Goal: Transaction & Acquisition: Purchase product/service

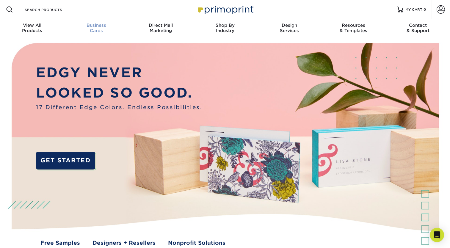
click at [94, 34] on link "Business Cards" at bounding box center [96, 28] width 64 height 19
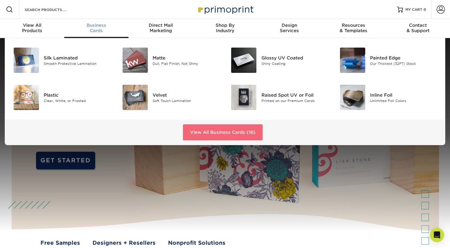
click at [203, 130] on link "View All Business Cards (16)" at bounding box center [223, 132] width 80 height 16
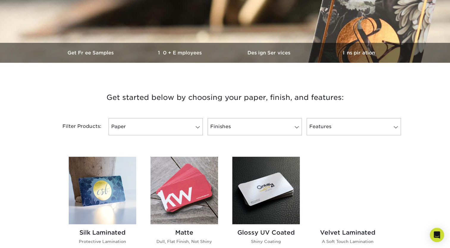
scroll to position [147, 0]
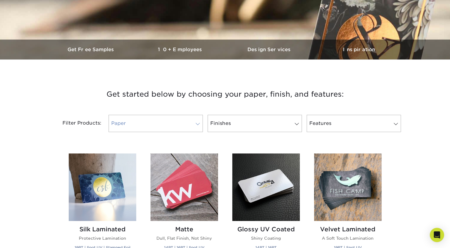
click at [199, 129] on link "Paper" at bounding box center [156, 123] width 94 height 17
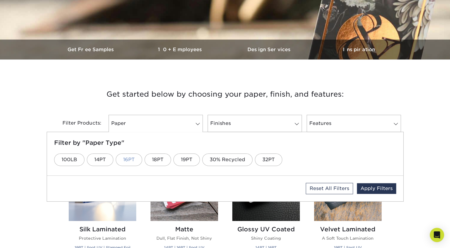
click at [136, 158] on link "16PT" at bounding box center [129, 160] width 26 height 13
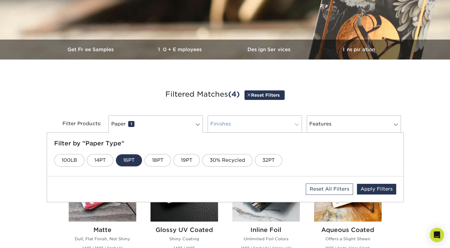
click at [227, 129] on link "Finishes 0" at bounding box center [255, 123] width 94 height 17
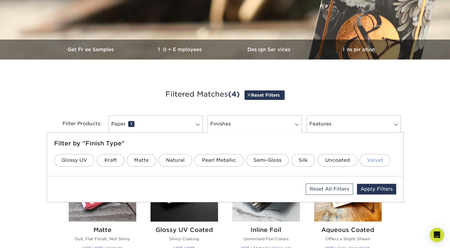
click at [378, 161] on link "Velvet" at bounding box center [375, 160] width 31 height 13
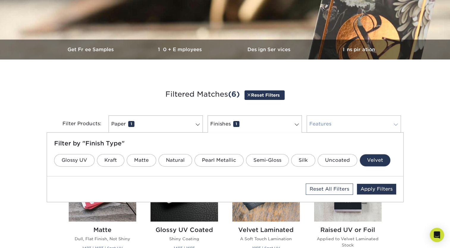
click at [346, 124] on link "Features 0" at bounding box center [354, 123] width 94 height 17
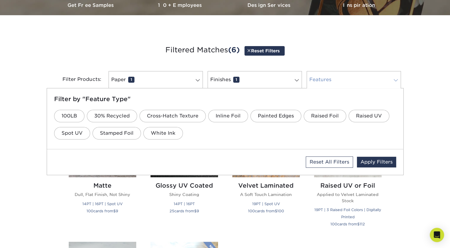
scroll to position [193, 0]
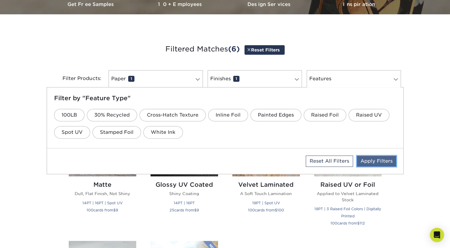
click at [373, 161] on link "Apply Filters" at bounding box center [376, 161] width 39 height 11
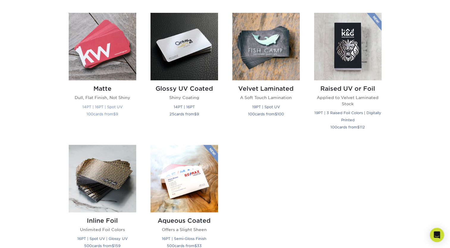
scroll to position [282, 0]
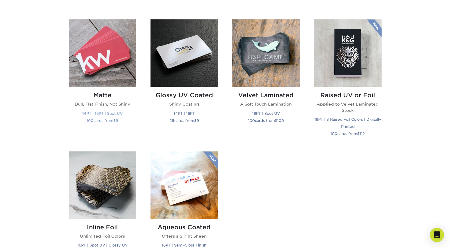
click at [121, 55] on img at bounding box center [103, 53] width 68 height 68
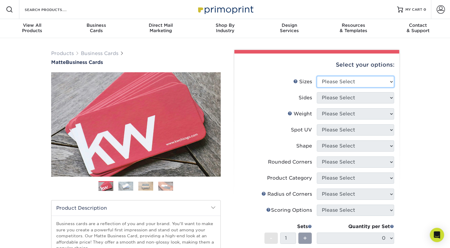
click at [343, 79] on select "Please Select 1.5" x 3.5" - Mini 1.75" x 3.5" - Mini 2" x 2" - Square 2" x 3" -…" at bounding box center [355, 81] width 77 height 11
select select "2.00x3.50"
click at [317, 76] on select "Please Select 1.5" x 3.5" - Mini 1.75" x 3.5" - Mini 2" x 2" - Square 2" x 3" -…" at bounding box center [355, 81] width 77 height 11
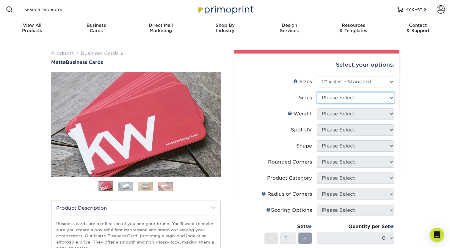
click at [340, 100] on select "Please Select Print Both Sides Print Front Only" at bounding box center [355, 97] width 77 height 11
select select "13abbda7-1d64-4f25-8bb2-c179b224825d"
click at [317, 92] on select "Please Select Print Both Sides Print Front Only" at bounding box center [355, 97] width 77 height 11
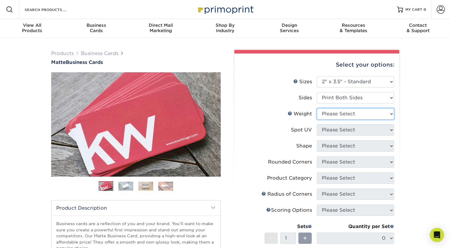
click at [339, 113] on select "Please Select 16PT 14PT" at bounding box center [355, 113] width 77 height 11
select select "16PT"
click at [317, 108] on select "Please Select 16PT 14PT" at bounding box center [355, 113] width 77 height 11
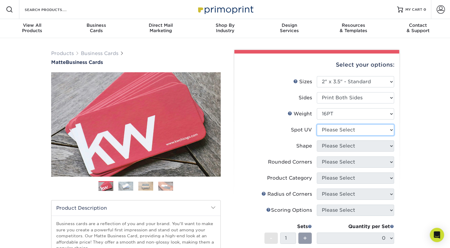
click at [332, 131] on select "Please Select No Spot UV Front and Back (Both Sides) Front Only Back Only" at bounding box center [355, 129] width 77 height 11
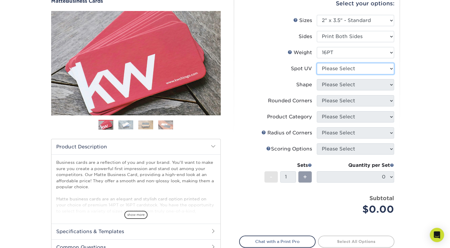
scroll to position [62, 0]
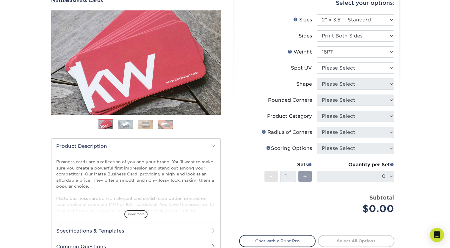
click at [338, 74] on li "Spot UV Please Select No Spot UV Front and Back (Both Sides) Front Only Back On…" at bounding box center [317, 71] width 155 height 16
click at [338, 71] on select "Please Select No Spot UV Front and Back (Both Sides) Front Only Back Only" at bounding box center [355, 68] width 77 height 11
select select "3"
click at [317, 63] on select "Please Select No Spot UV Front and Back (Both Sides) Front Only Back Only" at bounding box center [355, 68] width 77 height 11
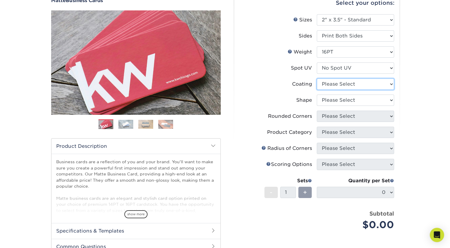
click at [335, 84] on select at bounding box center [355, 84] width 77 height 11
select select "121bb7b5-3b4d-429f-bd8d-bbf80e953313"
click at [317, 79] on select at bounding box center [355, 84] width 77 height 11
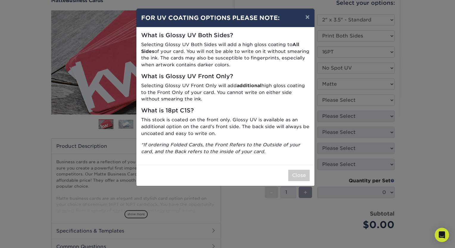
click at [333, 104] on div "× FOR UV COATING OPTIONS PLEASE NOTE: What is Glossy UV Both Sides? Selecting G…" at bounding box center [227, 124] width 455 height 248
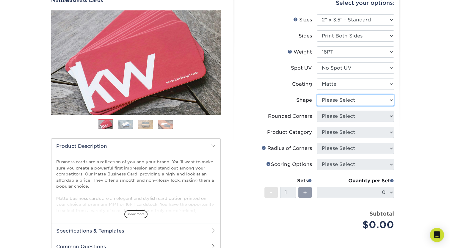
click at [333, 98] on select "Please Select Standard Oval" at bounding box center [355, 100] width 77 height 11
select select "standard"
click at [317, 95] on select "Please Select Standard Oval" at bounding box center [355, 100] width 77 height 11
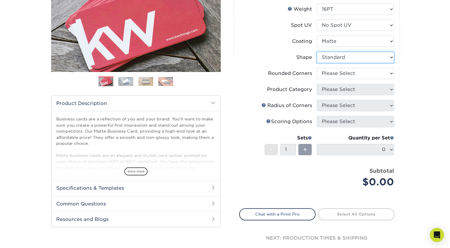
scroll to position [104, 0]
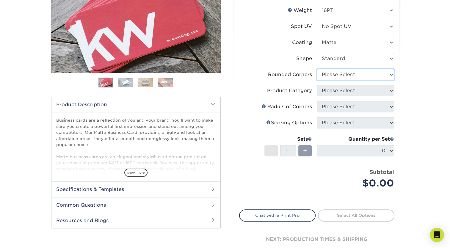
click at [338, 78] on select "Please Select Yes - Round 2 Corners Yes - Round 4 Corners No" at bounding box center [355, 74] width 77 height 11
select select "0"
click at [317, 69] on select "Please Select Yes - Round 2 Corners Yes - Round 4 Corners No" at bounding box center [355, 74] width 77 height 11
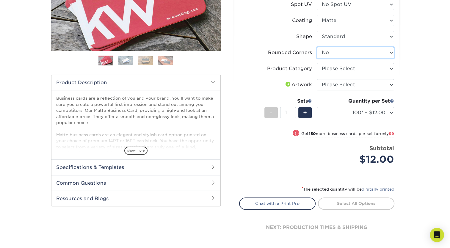
scroll to position [126, 0]
click at [336, 74] on li "Product Category Please Select Business Cards" at bounding box center [317, 71] width 155 height 16
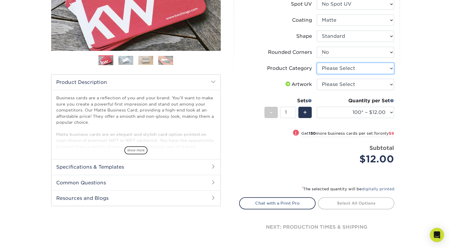
click at [336, 71] on select "Please Select Business Cards" at bounding box center [355, 68] width 77 height 11
select select "3b5148f1-0588-4f88-a218-97bcfdce65c1"
click at [317, 63] on select "Please Select Business Cards" at bounding box center [355, 68] width 77 height 11
click at [336, 86] on select "Please Select I will upload files I need a design - $100" at bounding box center [355, 84] width 77 height 11
select select "upload"
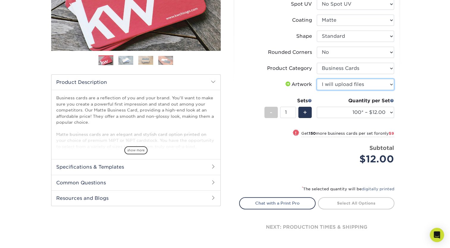
click at [317, 79] on select "Please Select I will upload files I need a design - $100" at bounding box center [355, 84] width 77 height 11
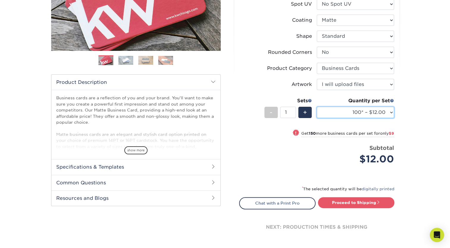
click at [343, 111] on select "100* – $12.00 250* – $21.00 500 – $42.00 1000 – $53.00 2500 – $95.00 5000 – $18…" at bounding box center [355, 112] width 77 height 11
select select "250* – $21.00"
click at [317, 107] on select "100* – $12.00 250* – $21.00 500 – $42.00 1000 – $53.00 2500 – $95.00 5000 – $18…" at bounding box center [355, 112] width 77 height 11
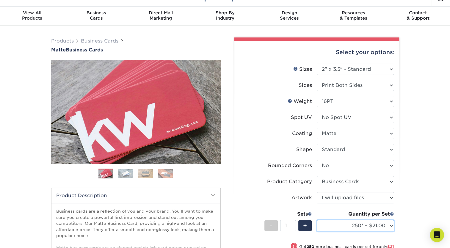
scroll to position [0, 0]
